Goal: Task Accomplishment & Management: Manage account settings

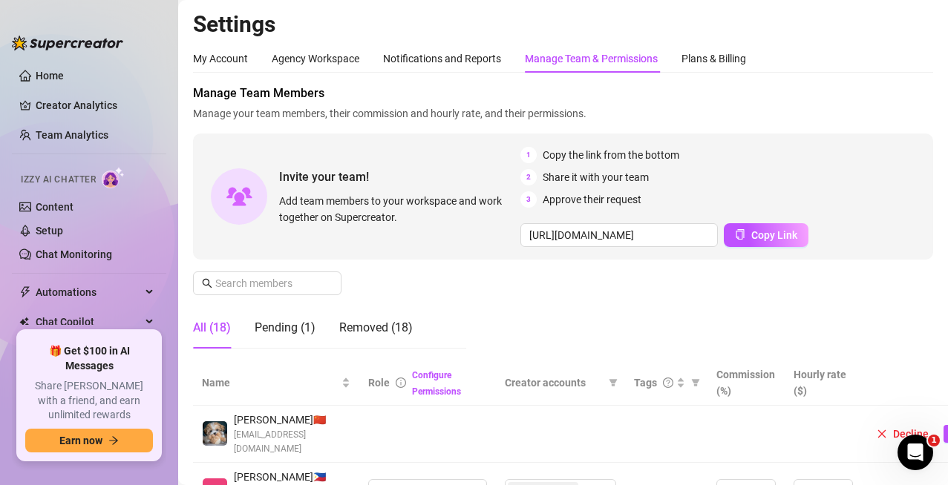
scroll to position [74, 0]
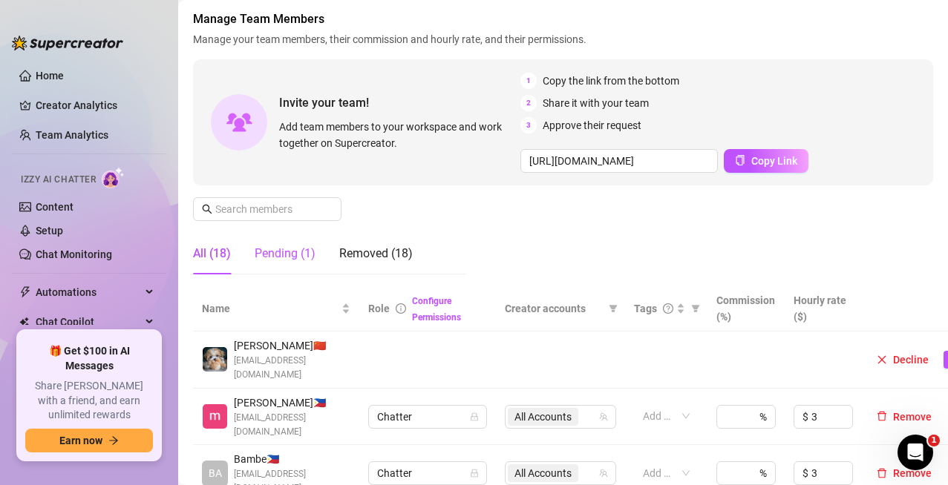
click at [284, 261] on div "Pending (1)" at bounding box center [285, 254] width 61 height 18
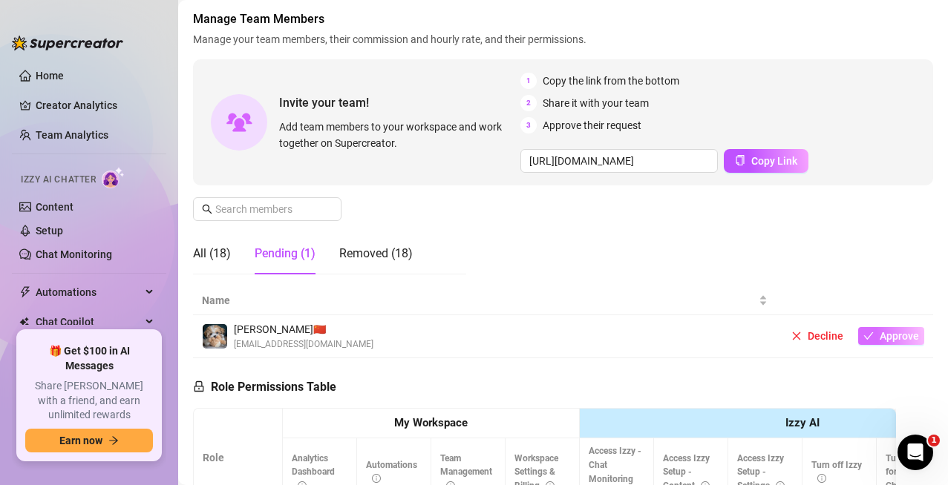
click at [896, 338] on span "Approve" at bounding box center [898, 336] width 39 height 12
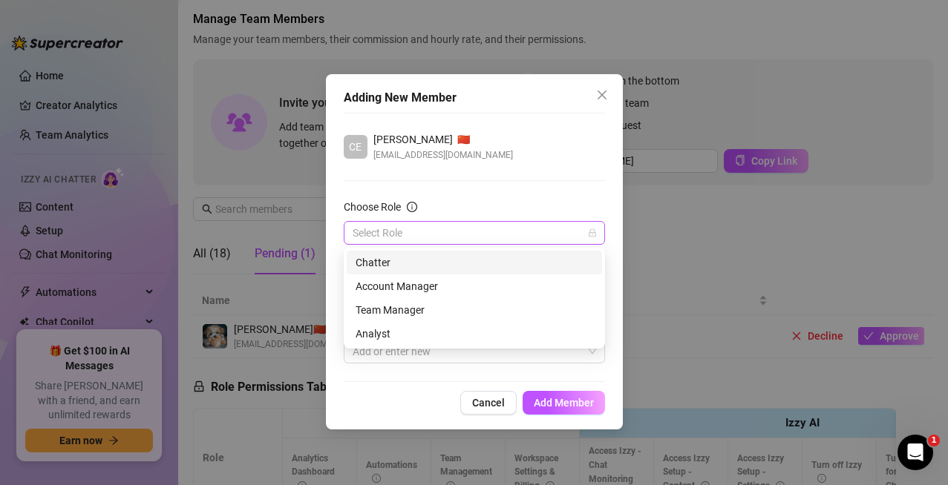
click at [597, 236] on div "Select Role" at bounding box center [474, 233] width 261 height 24
click at [416, 266] on div "Chatter" at bounding box center [474, 263] width 237 height 16
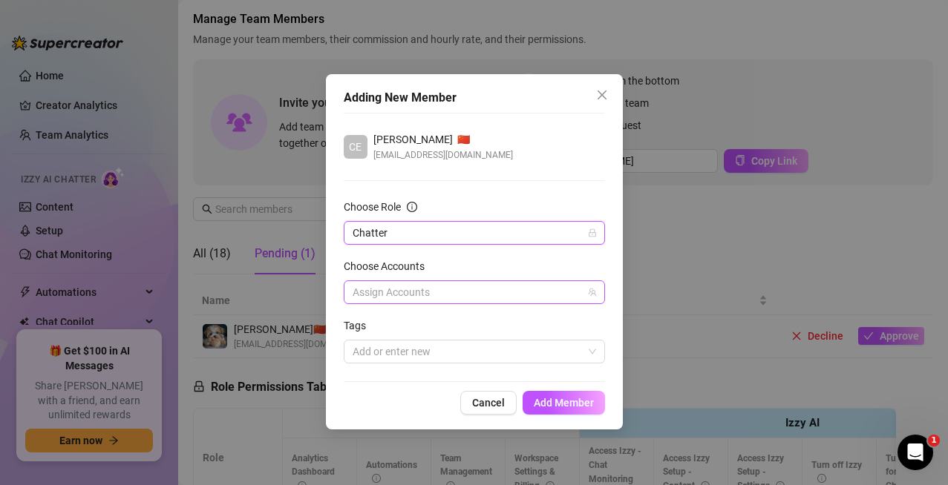
click at [586, 295] on div at bounding box center [467, 292] width 240 height 21
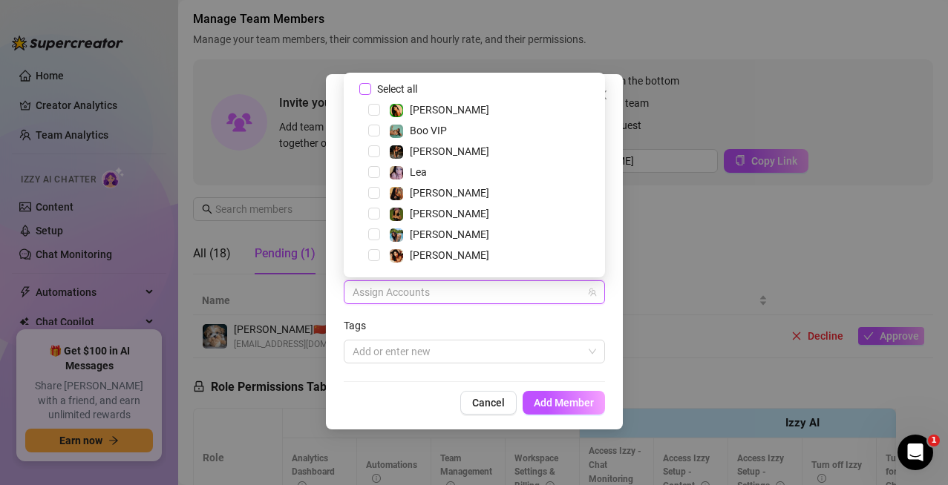
click at [365, 85] on input "Select all" at bounding box center [364, 88] width 10 height 10
checkbox input "true"
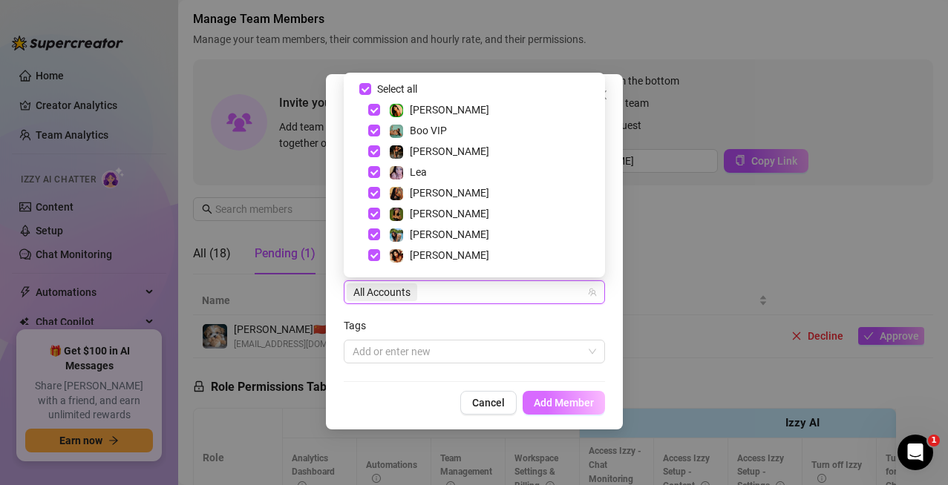
click at [547, 401] on span "Add Member" at bounding box center [564, 403] width 60 height 12
